Goal: Find specific page/section: Find specific page/section

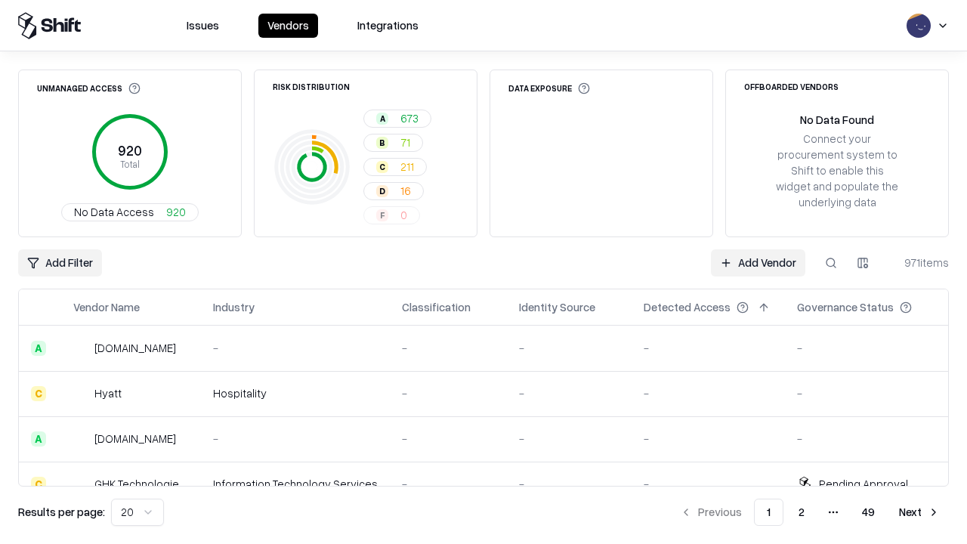
click at [484, 272] on div "Add Filter Add Vendor 971 items" at bounding box center [483, 262] width 931 height 27
click at [60, 263] on html "Issues Vendors Integrations Unmanaged Access 920 Total No Data Access 920 Risk …" at bounding box center [483, 272] width 967 height 544
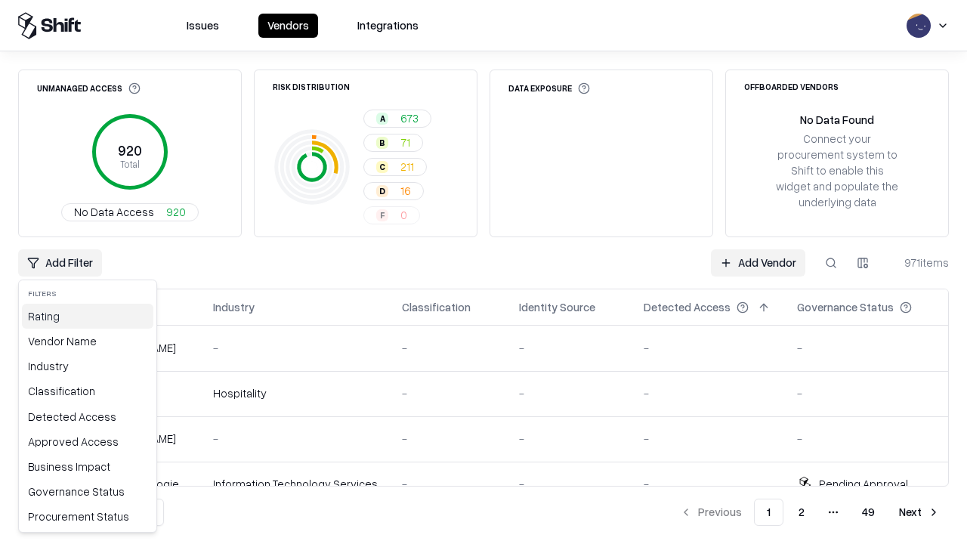
click at [88, 316] on div "Rating" at bounding box center [87, 316] width 131 height 25
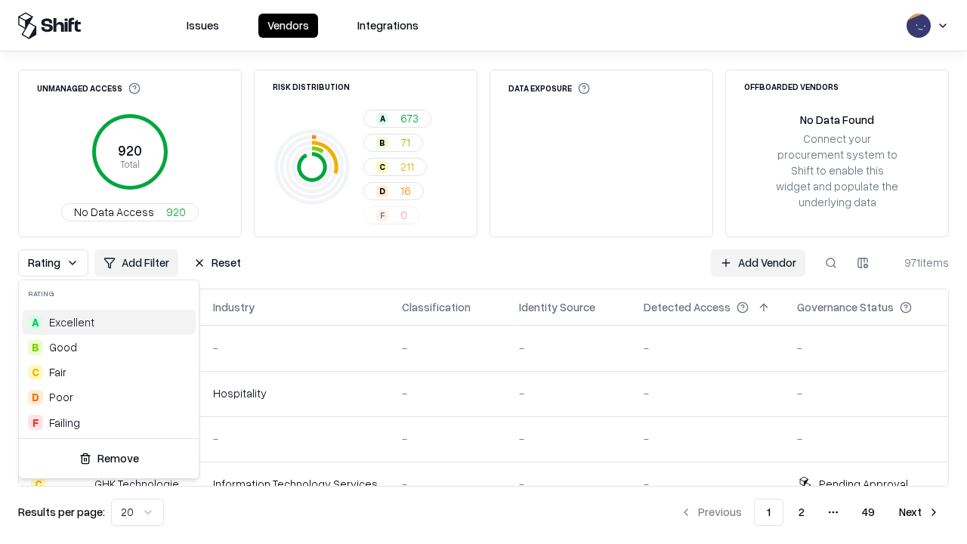
click at [484, 272] on html "Issues Vendors Integrations Unmanaged Access 920 Total No Data Access 920 Risk …" at bounding box center [483, 272] width 967 height 544
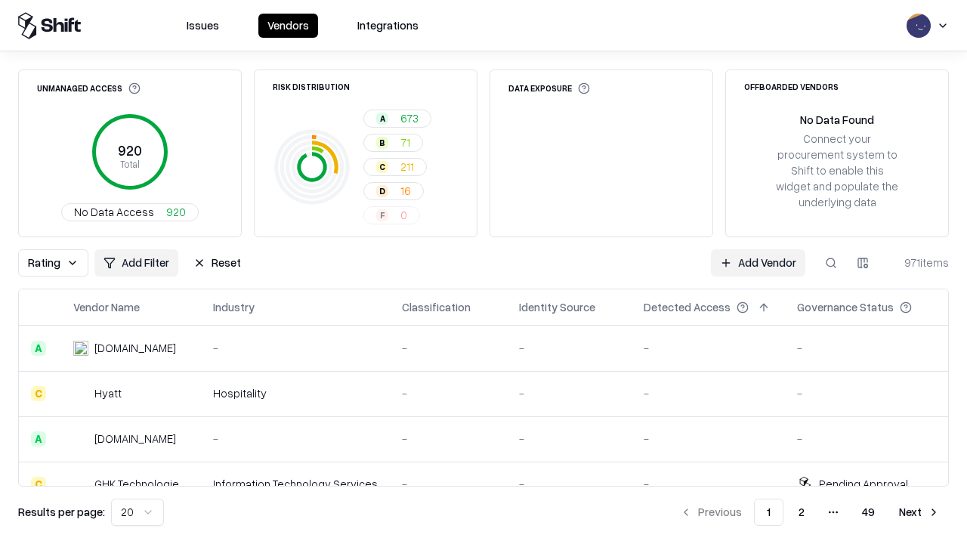
click at [484, 272] on div "Rating Add Filter Reset Add Vendor 971 items" at bounding box center [483, 262] width 931 height 27
click at [217, 263] on button "Reset" at bounding box center [217, 262] width 66 height 27
click at [484, 272] on div "Add Filter Add Vendor 971 items" at bounding box center [483, 262] width 931 height 27
click at [60, 263] on html "Issues Vendors Integrations Unmanaged Access 920 Total No Data Access 920 Risk …" at bounding box center [483, 272] width 967 height 544
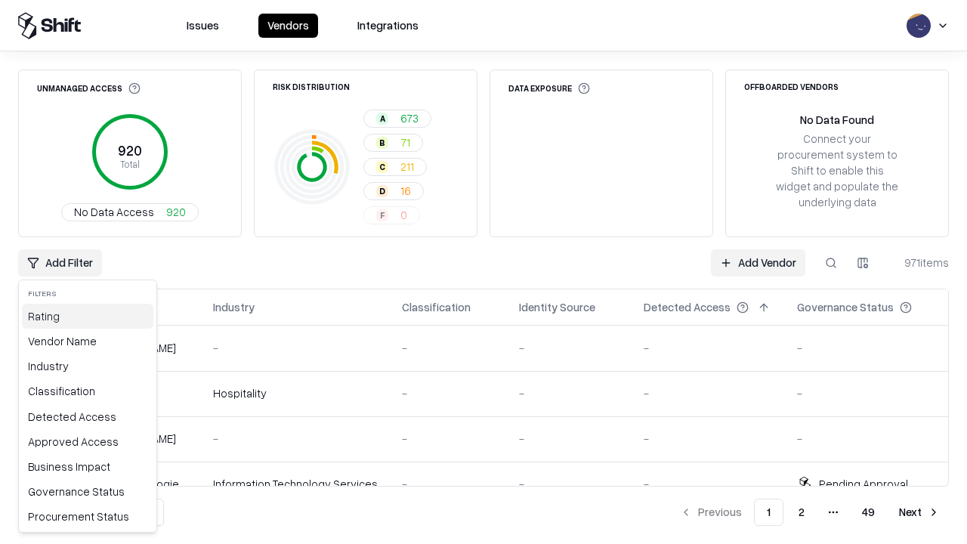
click at [88, 316] on div "Rating" at bounding box center [87, 316] width 131 height 25
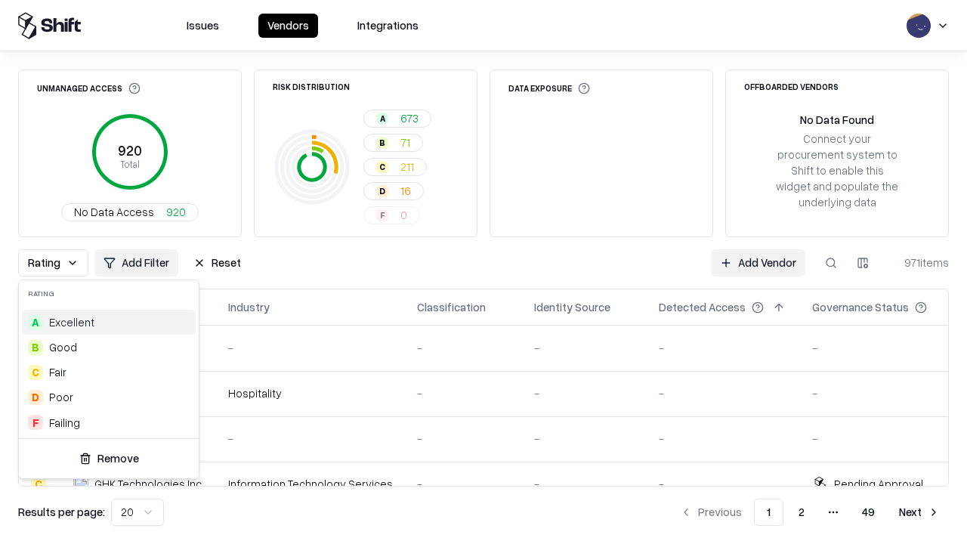
click at [109, 347] on div "B Good" at bounding box center [109, 347] width 174 height 25
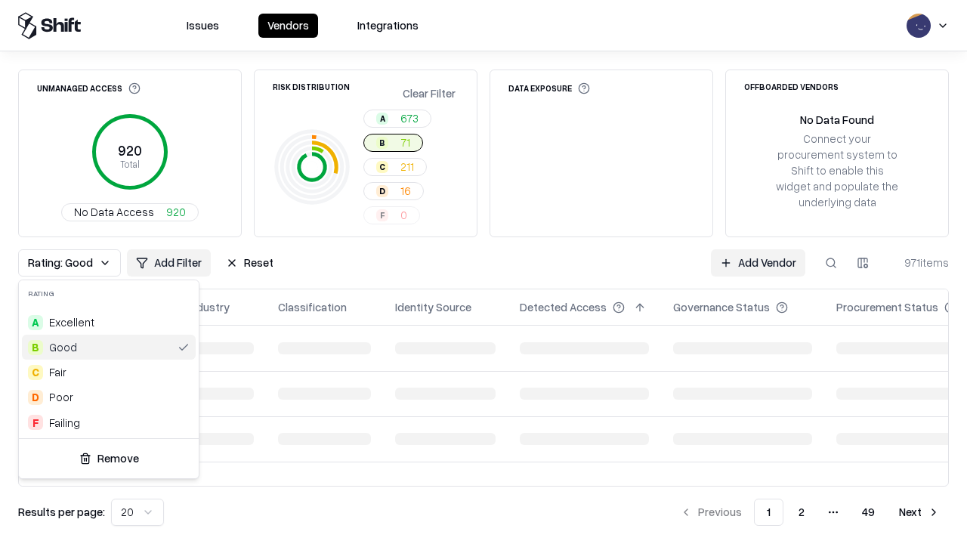
click at [484, 272] on html "Issues Vendors Integrations Unmanaged Access 920 Total No Data Access 920 Risk …" at bounding box center [483, 272] width 967 height 544
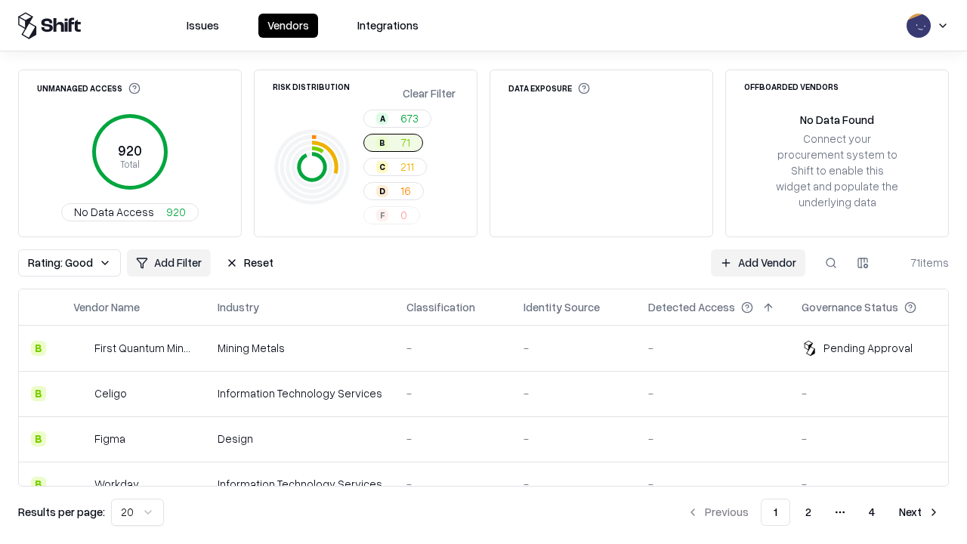
click at [484, 272] on div "Rating: Good Add Filter Reset Add Vendor 71 items" at bounding box center [483, 262] width 931 height 27
click at [249, 263] on button "Reset" at bounding box center [250, 262] width 66 height 27
click at [484, 272] on div "Add Filter Add Vendor 71 items" at bounding box center [483, 262] width 931 height 27
click at [60, 263] on html "Issues Vendors Integrations Unmanaged Access 920 Total No Data Access 920 Risk …" at bounding box center [483, 272] width 967 height 544
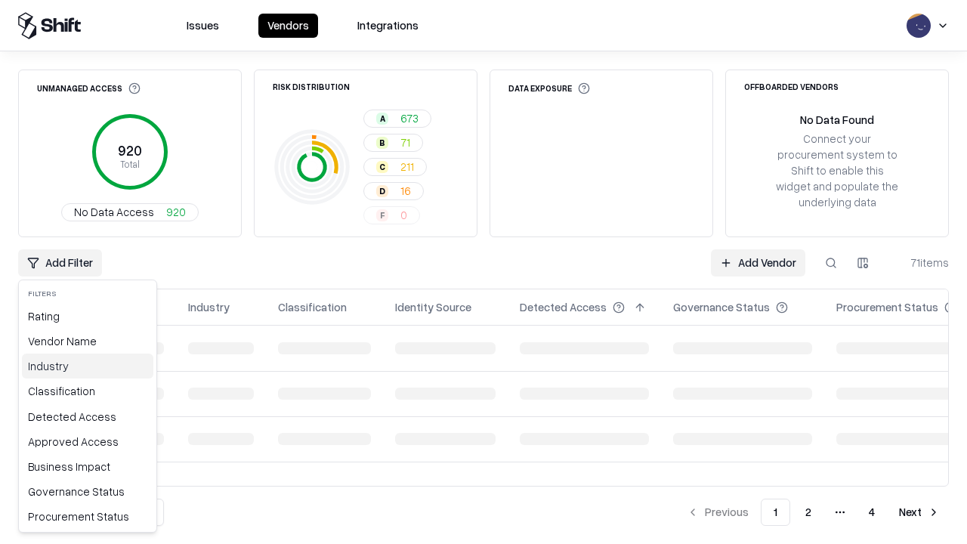
click at [88, 366] on div "Industry" at bounding box center [87, 366] width 131 height 25
